Goal: Navigation & Orientation: Find specific page/section

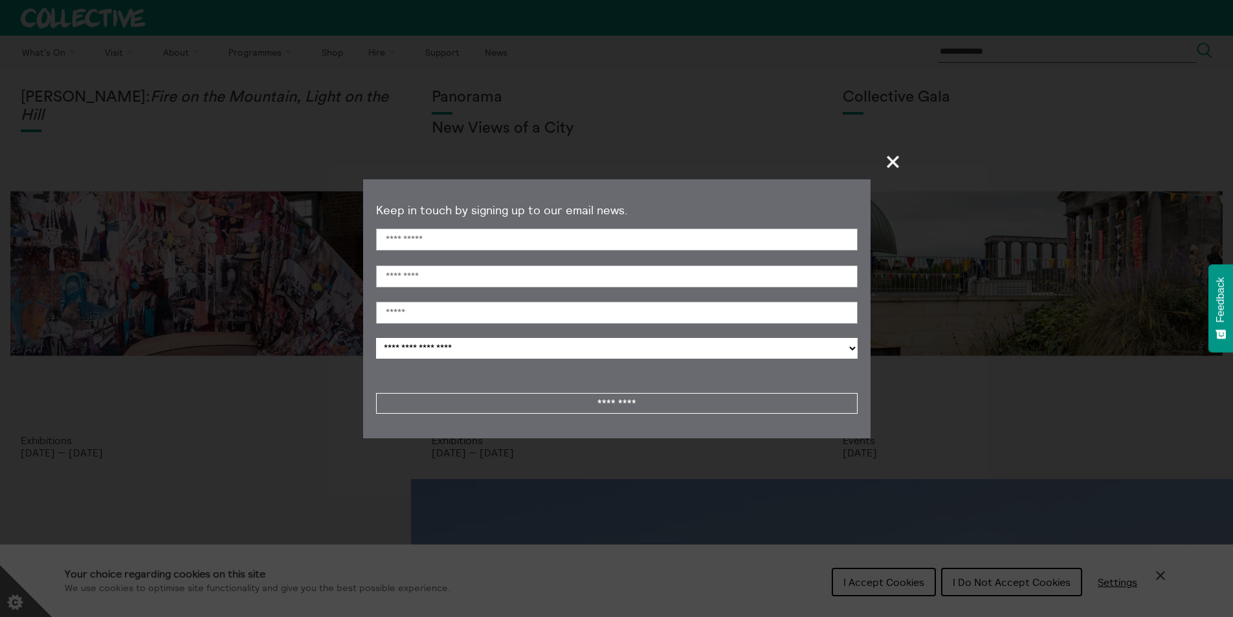
click at [900, 159] on span "+" at bounding box center [893, 161] width 38 height 38
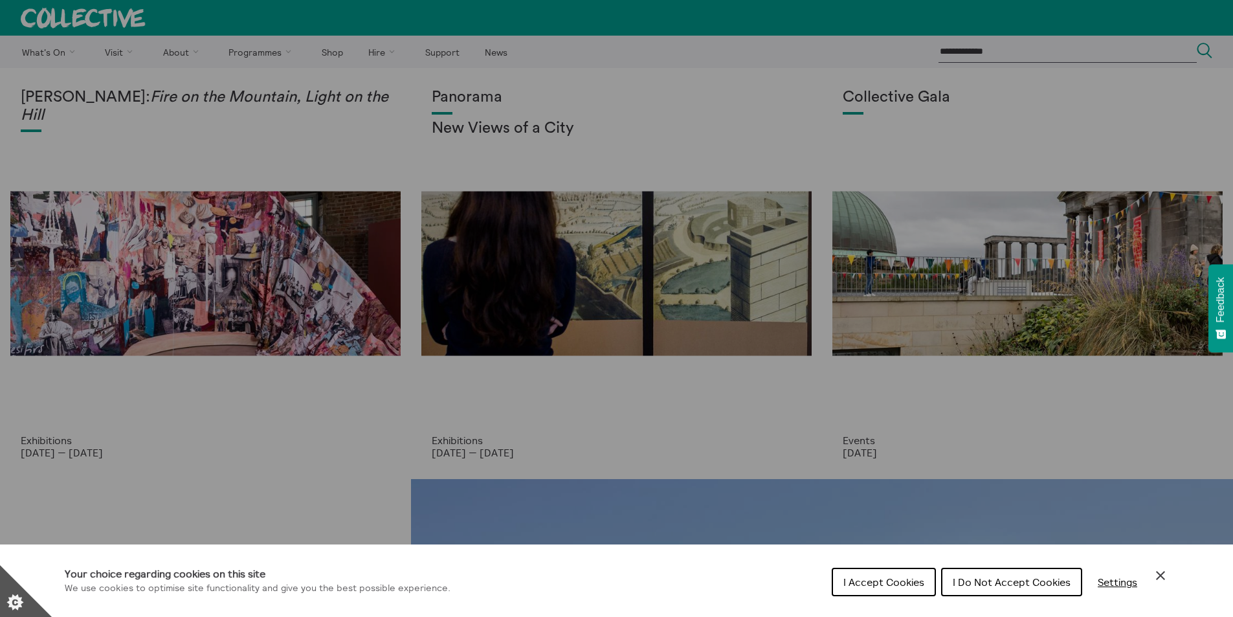
click at [722, 385] on div "Cookie preferences" at bounding box center [616, 308] width 1233 height 617
click at [1155, 568] on icon "Close Cookie Control" at bounding box center [1161, 576] width 16 height 16
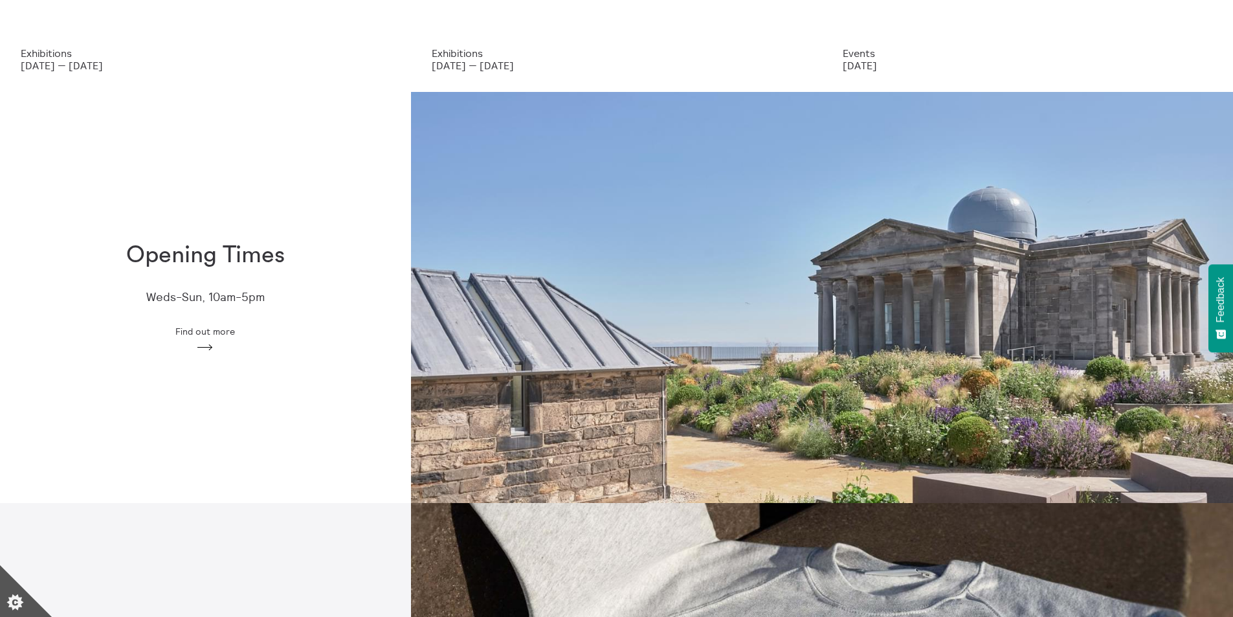
scroll to position [388, 0]
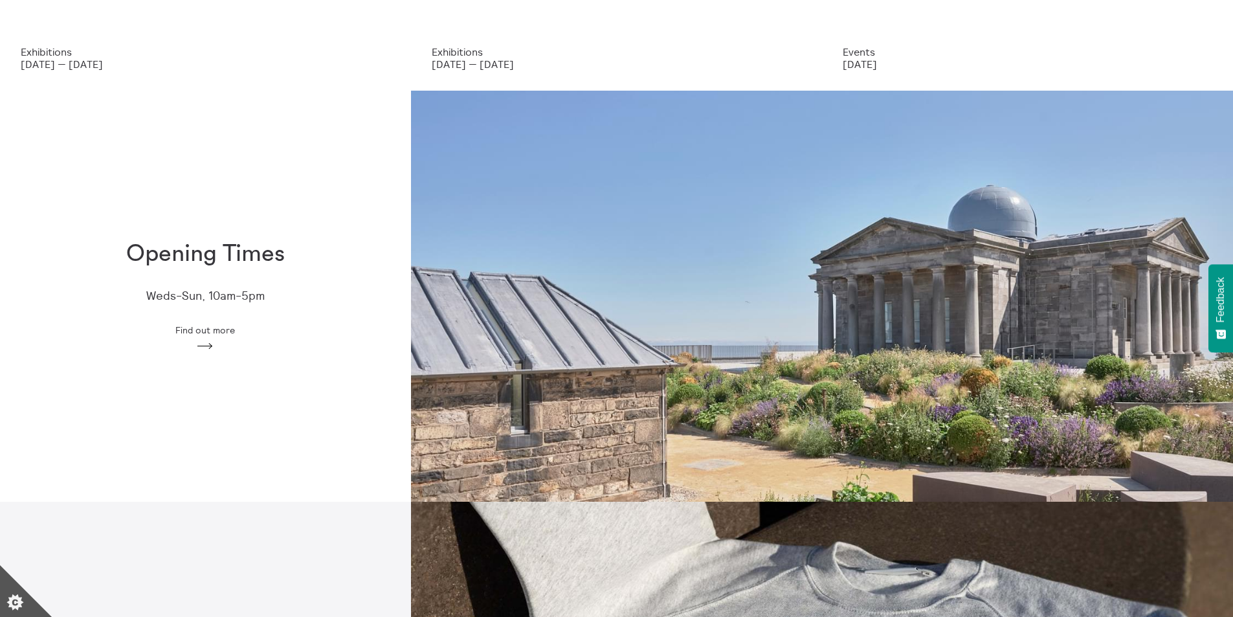
click at [223, 335] on div "Opening Times Weds-Sun, 10am-5pm Find out more Arrow" at bounding box center [205, 296] width 411 height 153
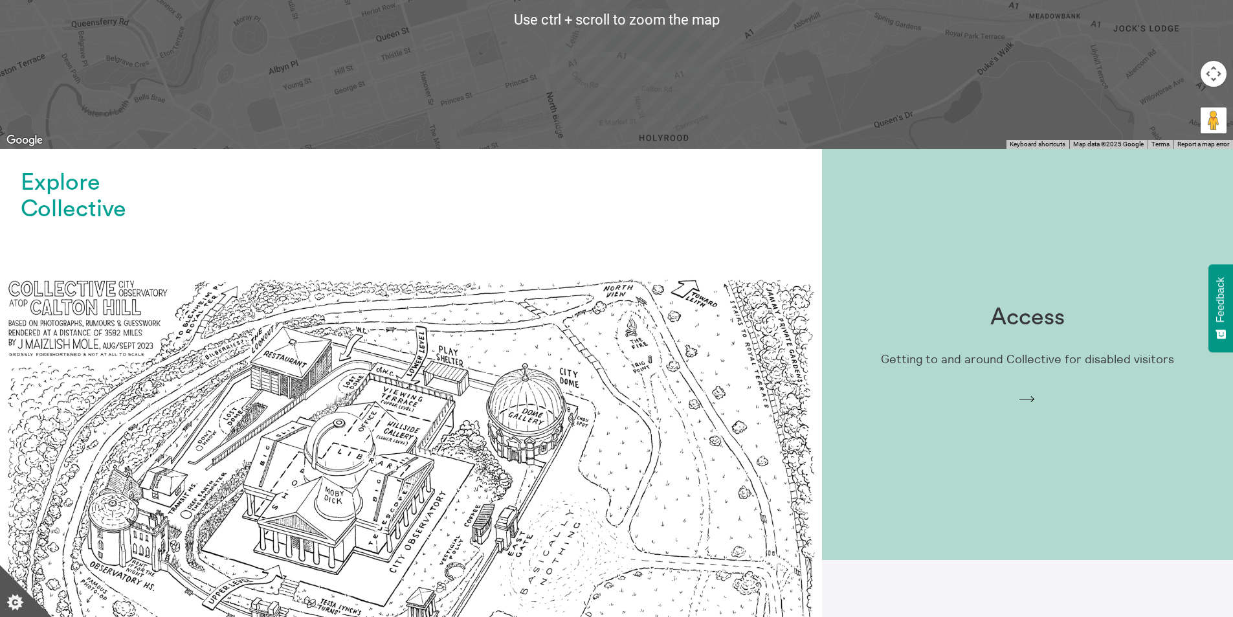
scroll to position [1036, 0]
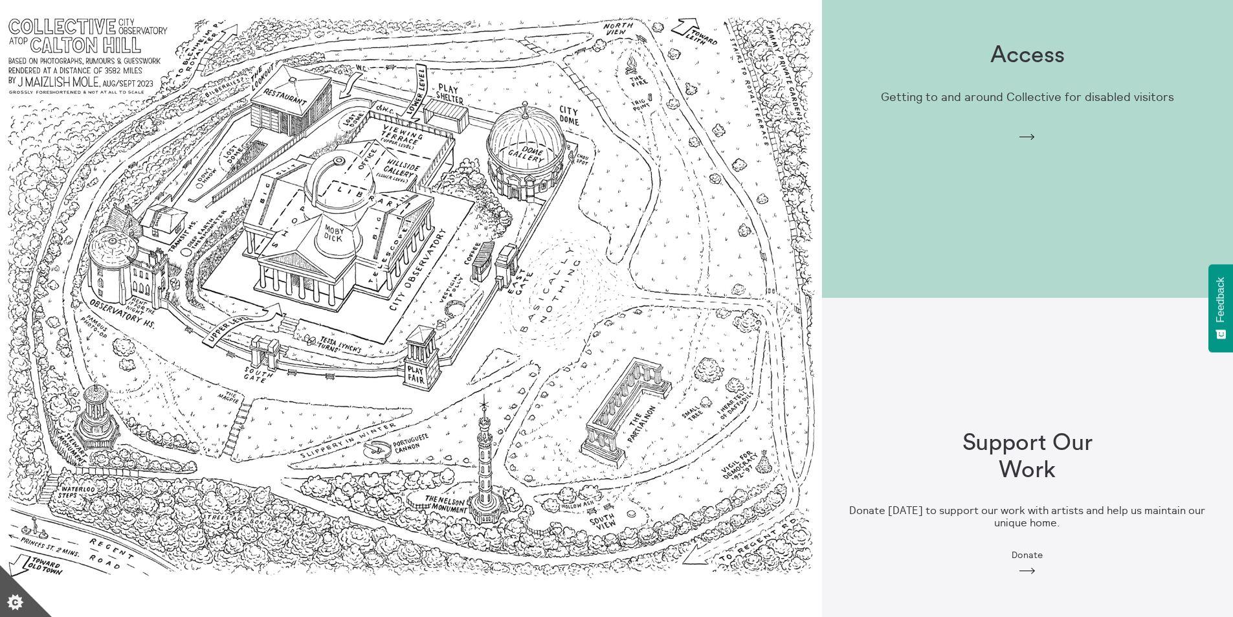
click at [1101, 113] on div "Access Getting to and around Collective for disabled visitors Arrow" at bounding box center [1027, 92] width 411 height 142
